Goal: Contribute content

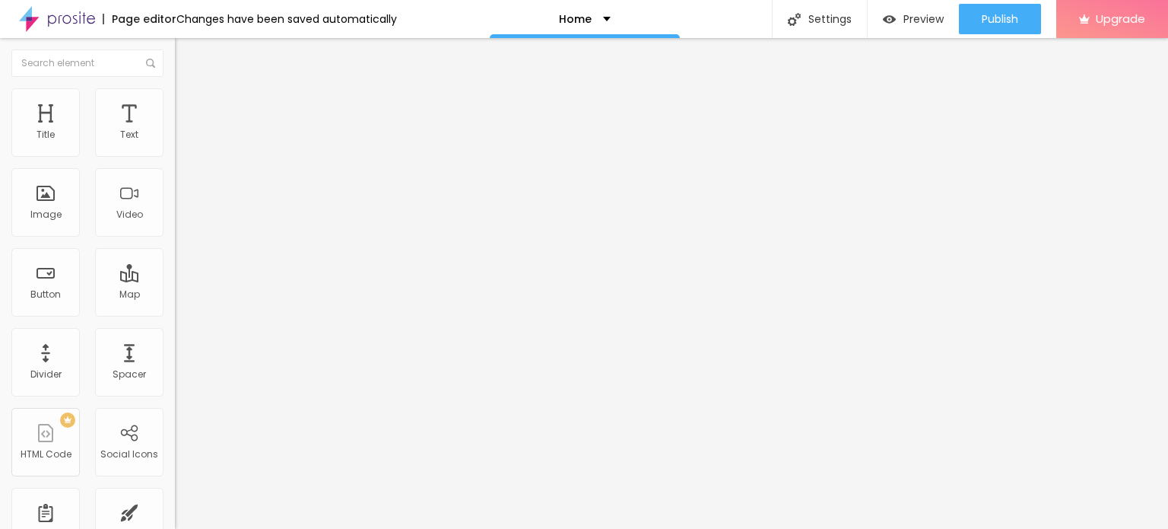
click at [175, 143] on input "Click me" at bounding box center [266, 135] width 183 height 15
paste input "Whatsapp 📞 :- [PHONE_NUMBER]"
type input "Whatsapp 📞 :- [PHONE_NUMBER]"
click at [175, 313] on input "https://" at bounding box center [266, 305] width 183 height 15
paste input "[DOMAIN_NAME][URL]"
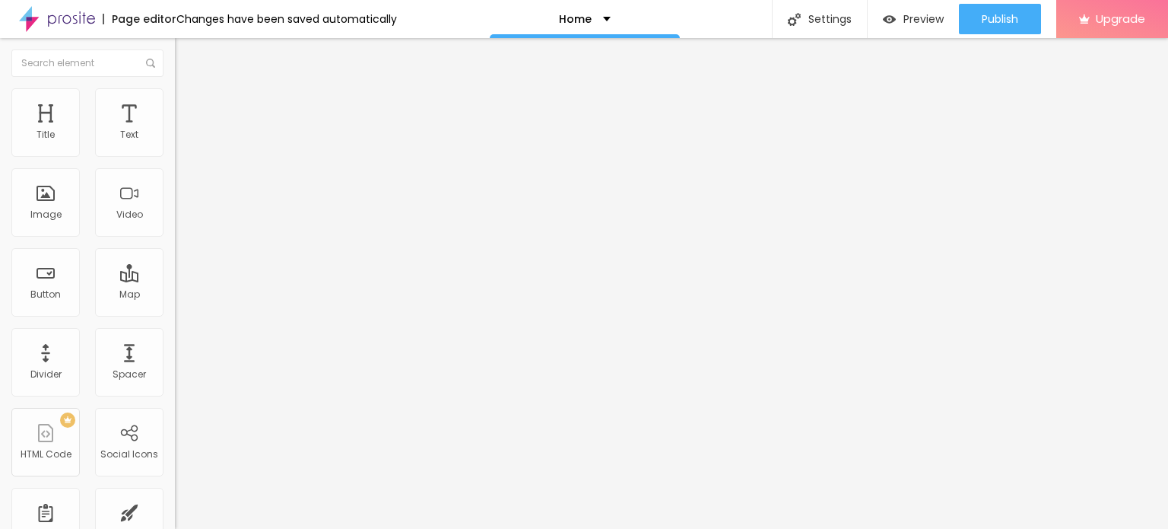
type input "[URL][DOMAIN_NAME]"
click at [175, 337] on div "Open in new tab" at bounding box center [262, 336] width 175 height 8
click at [175, 131] on span "Add image" at bounding box center [206, 124] width 62 height 13
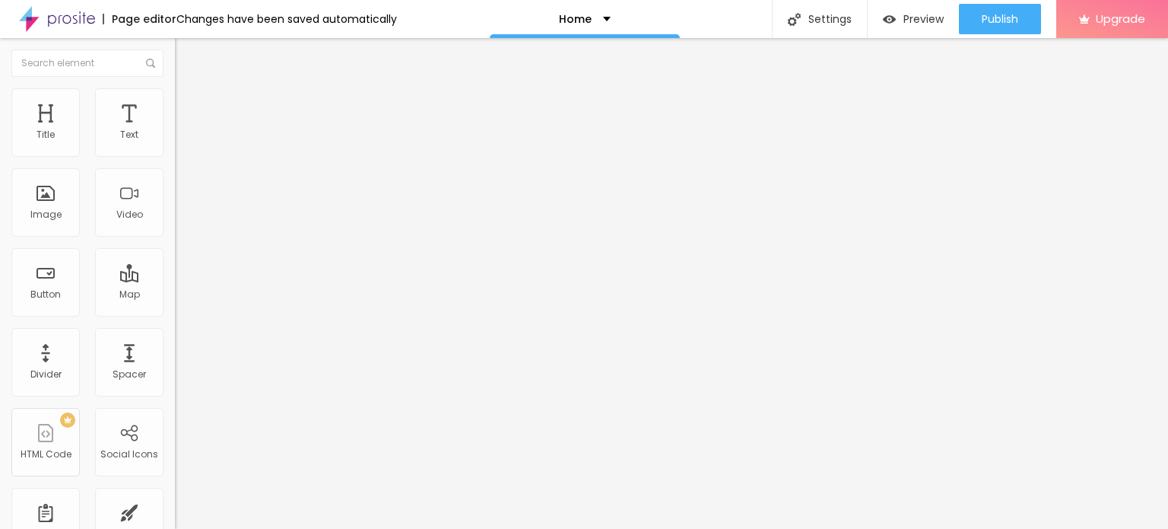
click at [175, 312] on input "https://" at bounding box center [266, 304] width 183 height 15
type input "[URL][DOMAIN_NAME]"
click at [175, 131] on span "Change image" at bounding box center [215, 124] width 81 height 13
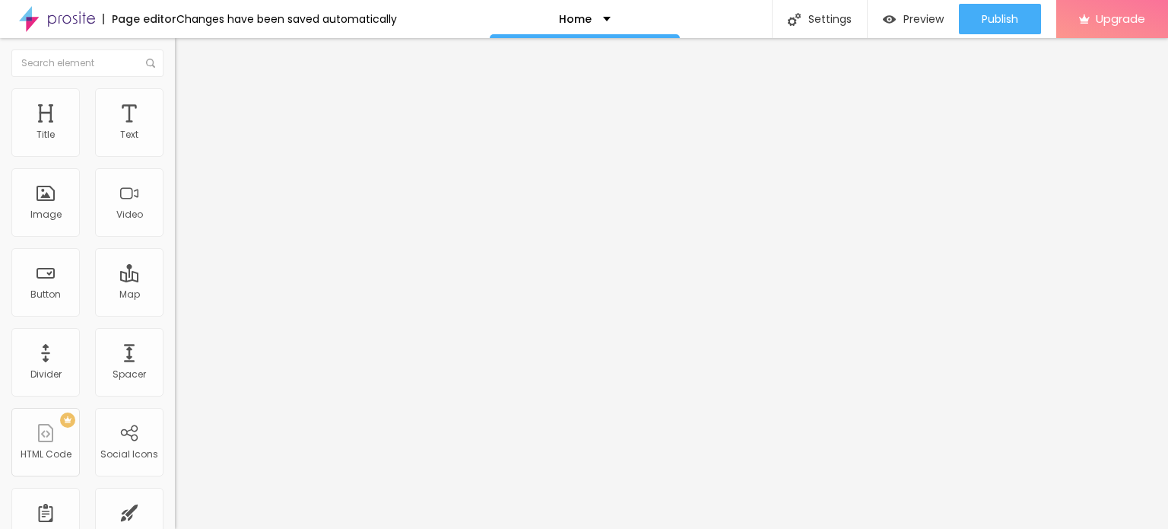
drag, startPoint x: 182, startPoint y: 230, endPoint x: 423, endPoint y: 281, distance: 246.3
click at [175, 312] on input "https://" at bounding box center [266, 304] width 183 height 15
type input "[URL][DOMAIN_NAME]"
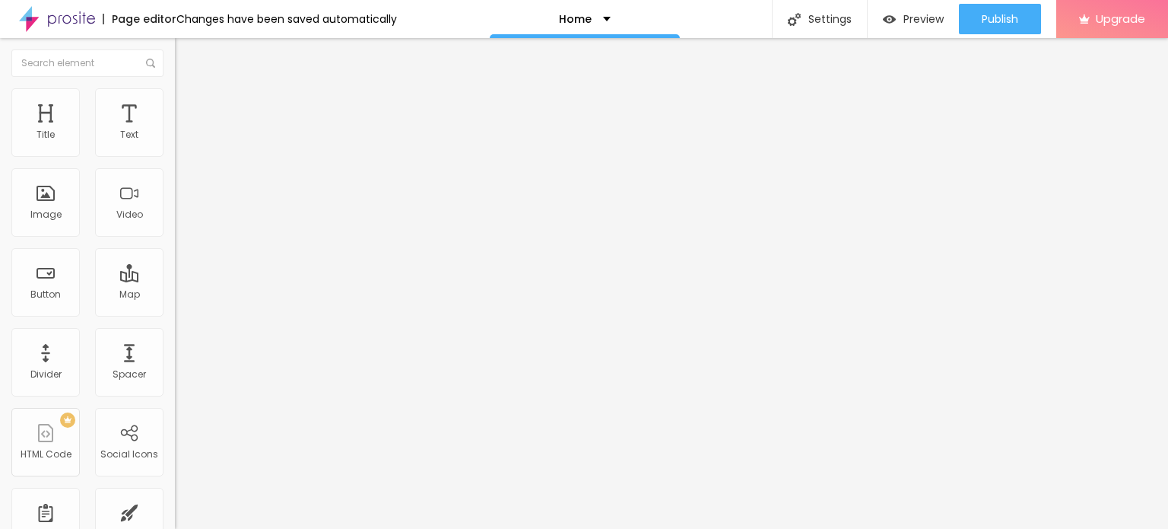
click at [67, 22] on img at bounding box center [57, 19] width 76 height 38
